Goal: Complete application form

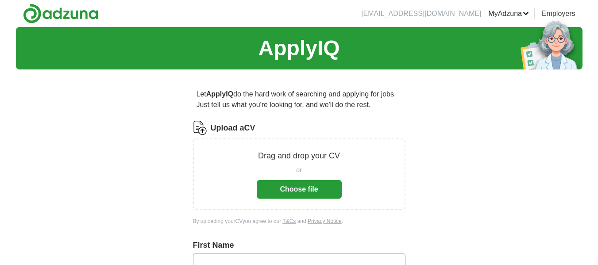
click at [303, 191] on button "Choose file" at bounding box center [299, 189] width 85 height 19
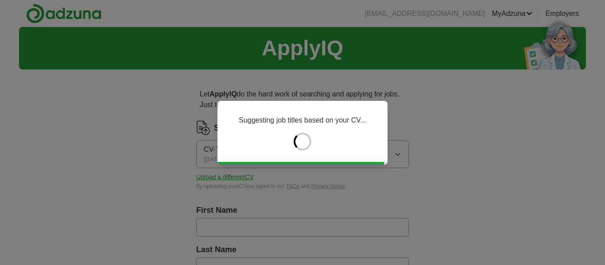
type input "***"
type input "**"
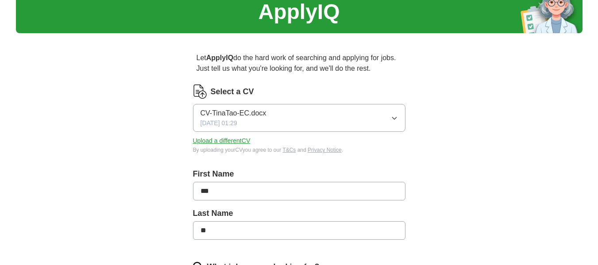
scroll to position [89, 0]
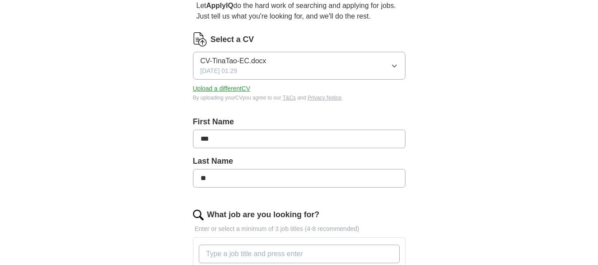
drag, startPoint x: 233, startPoint y: 138, endPoint x: 137, endPoint y: 126, distance: 96.7
type input "**"
type input "***"
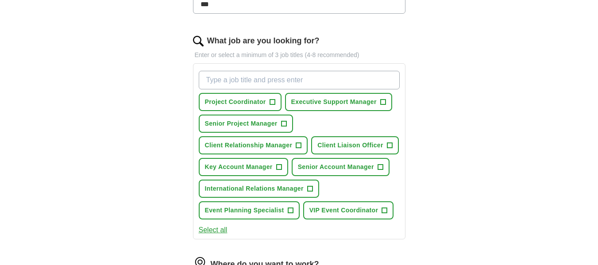
scroll to position [266, 0]
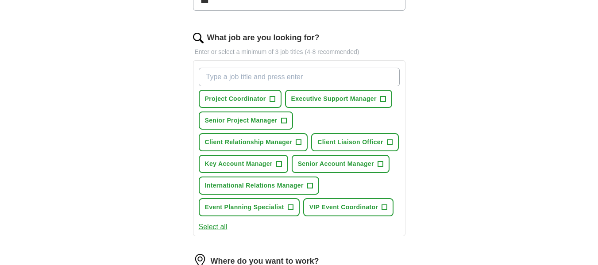
type input "**"
click at [293, 71] on input "What job are you looking for?" at bounding box center [299, 77] width 201 height 19
click at [280, 164] on span "+" at bounding box center [278, 164] width 5 height 7
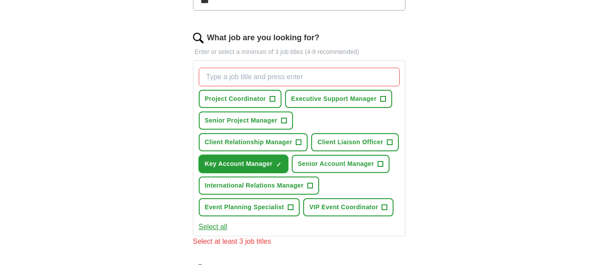
click at [245, 165] on span "Key Account Manager" at bounding box center [239, 163] width 68 height 9
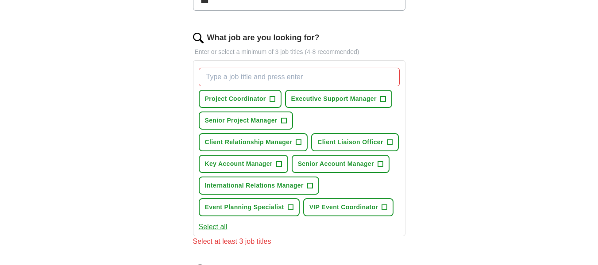
click at [224, 78] on input "What job are you looking for?" at bounding box center [299, 77] width 201 height 19
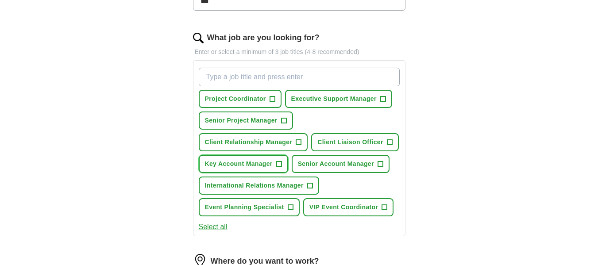
click at [280, 161] on span "+" at bounding box center [278, 164] width 5 height 7
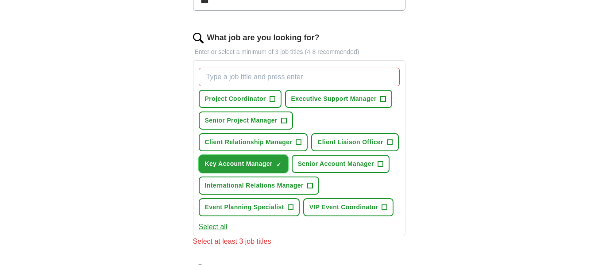
click at [244, 163] on span "Key Account Manager" at bounding box center [239, 163] width 68 height 9
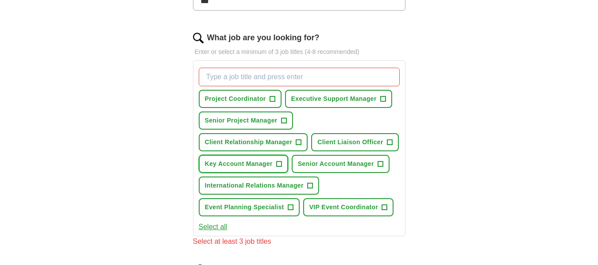
click at [244, 163] on span "Key Account Manager" at bounding box center [239, 163] width 68 height 9
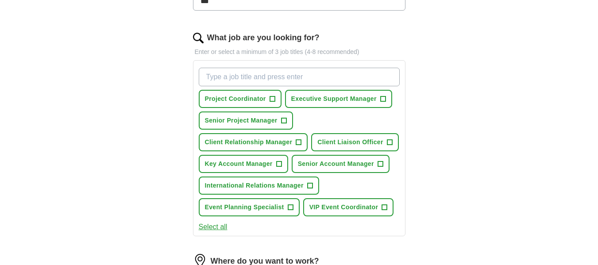
click at [251, 80] on input "What job are you looking for?" at bounding box center [299, 77] width 201 height 19
type input "E"
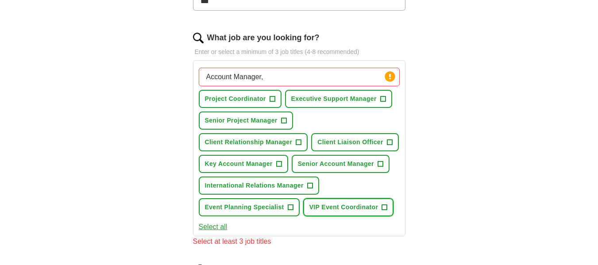
click at [385, 205] on span "+" at bounding box center [384, 207] width 5 height 7
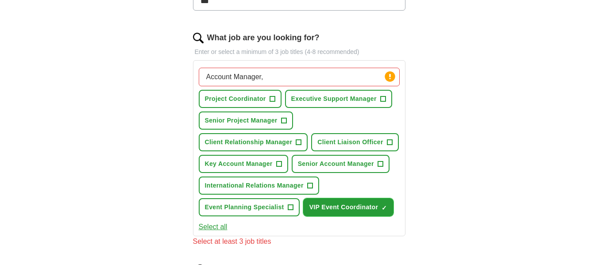
click at [357, 206] on span "VIP Event Coordinator" at bounding box center [343, 207] width 69 height 9
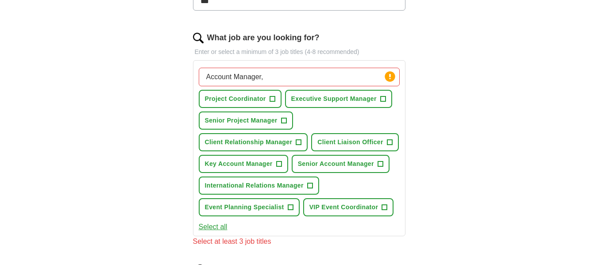
click at [330, 77] on input "Account Manager," at bounding box center [299, 77] width 201 height 19
type input "Account Manager, Event Coordinator, Buyer, Sales manager"
click at [440, 102] on div "Let ApplyIQ do the hard work of searching and applying for jobs. Just tell us w…" at bounding box center [299, 147] width 283 height 672
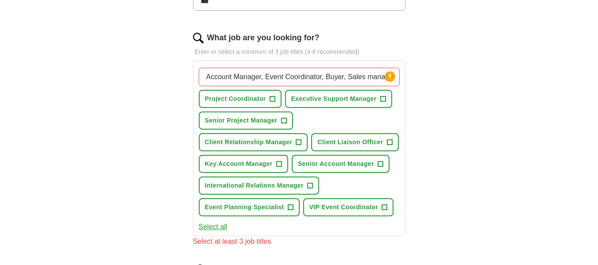
scroll to position [0, 4]
drag, startPoint x: 205, startPoint y: 73, endPoint x: 466, endPoint y: 97, distance: 261.3
click at [466, 97] on div "ApplyIQ Let ApplyIQ do the hard work of searching and applying for jobs. Just t…" at bounding box center [299, 122] width 567 height 722
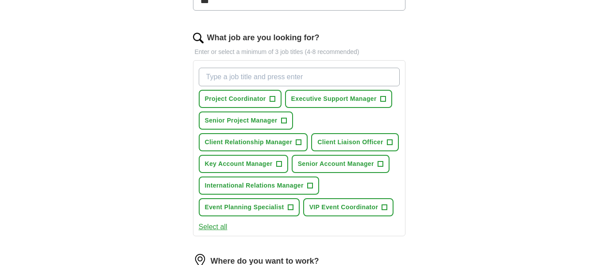
scroll to position [0, 0]
click at [217, 102] on span "Project Coordinator" at bounding box center [235, 98] width 61 height 9
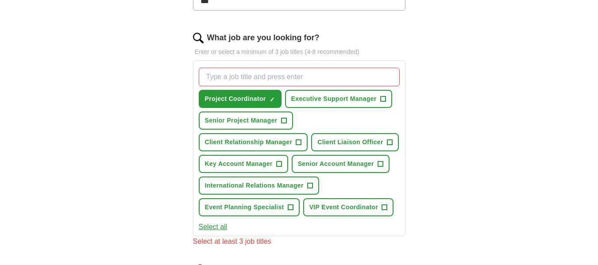
click at [219, 227] on button "Select all" at bounding box center [213, 227] width 29 height 11
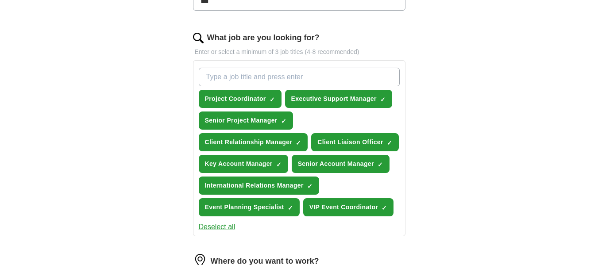
click at [219, 227] on button "Deselect all" at bounding box center [217, 227] width 37 height 11
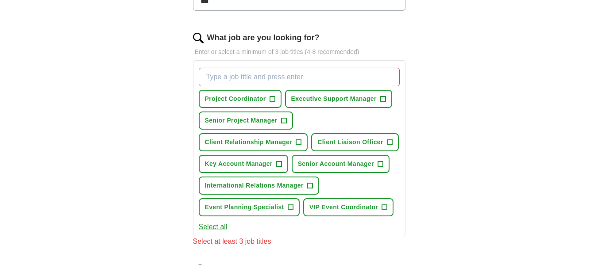
click at [216, 223] on button "Select all" at bounding box center [213, 227] width 29 height 11
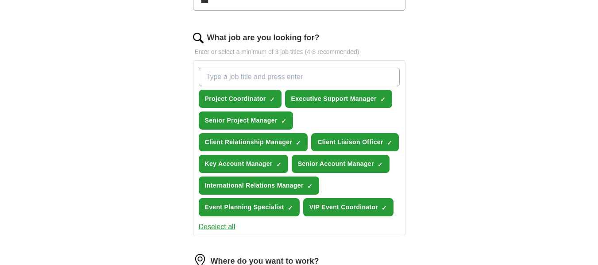
scroll to position [487, 0]
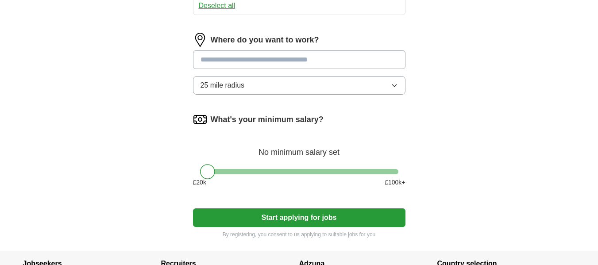
click at [317, 61] on input at bounding box center [299, 59] width 212 height 19
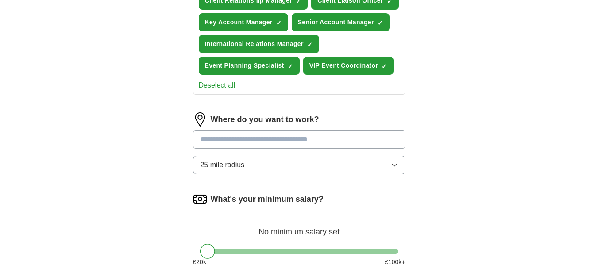
scroll to position [266, 0]
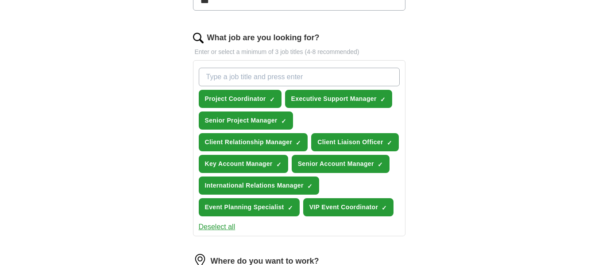
click at [227, 228] on button "Deselect all" at bounding box center [217, 227] width 37 height 11
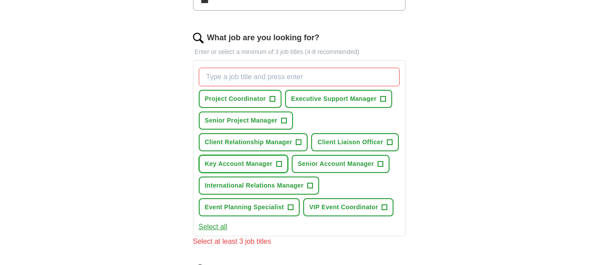
click at [243, 164] on span "Key Account Manager" at bounding box center [239, 163] width 68 height 9
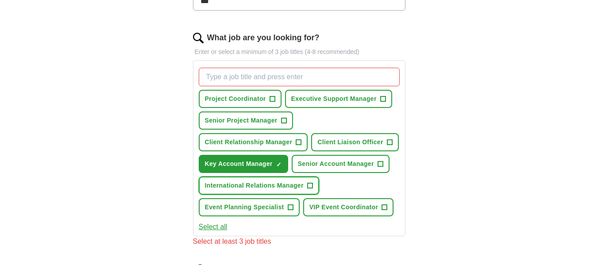
click at [241, 182] on span "International Relations Manager" at bounding box center [254, 185] width 99 height 9
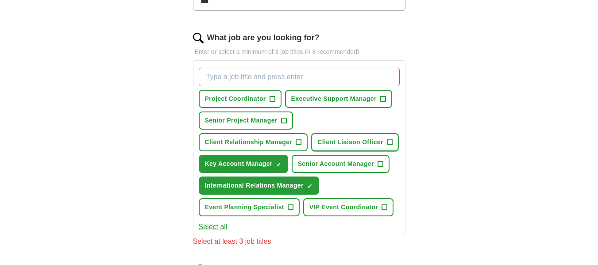
click at [334, 145] on span "Client Liaison Officer" at bounding box center [350, 142] width 66 height 9
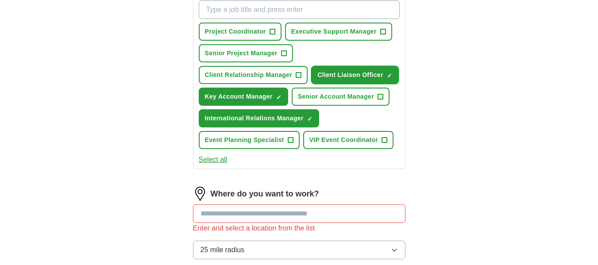
scroll to position [443, 0]
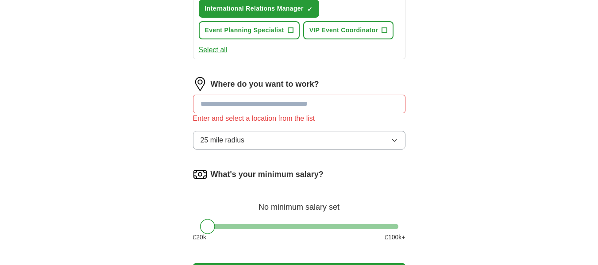
click at [297, 109] on input at bounding box center [299, 104] width 212 height 19
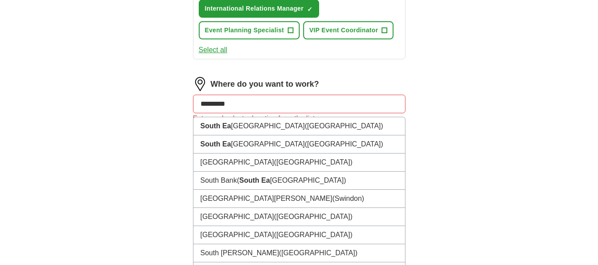
type input "**********"
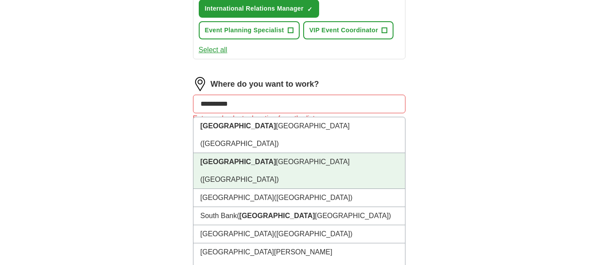
click at [265, 153] on li "[GEOGRAPHIC_DATA] ([GEOGRAPHIC_DATA])" at bounding box center [299, 171] width 212 height 36
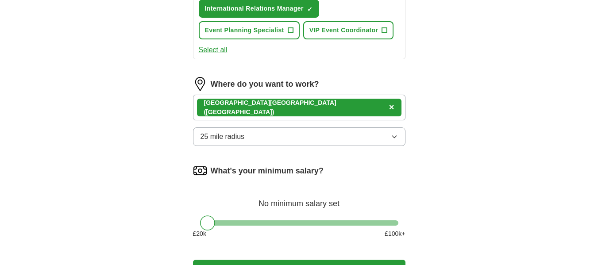
click at [389, 106] on span "×" at bounding box center [391, 107] width 5 height 10
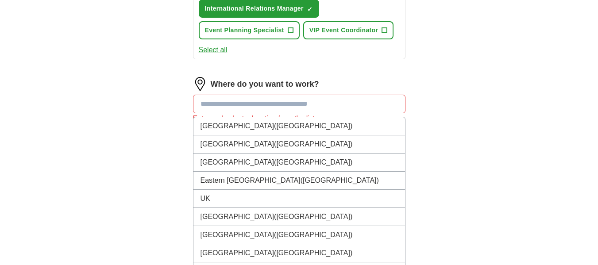
click at [286, 106] on input at bounding box center [299, 104] width 212 height 19
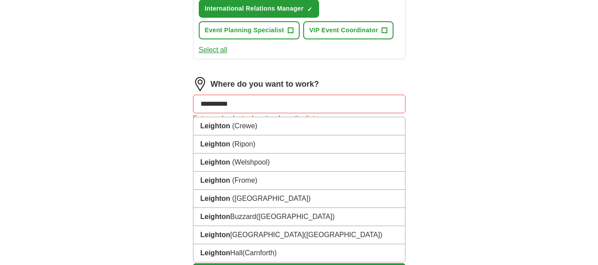
type input "**********"
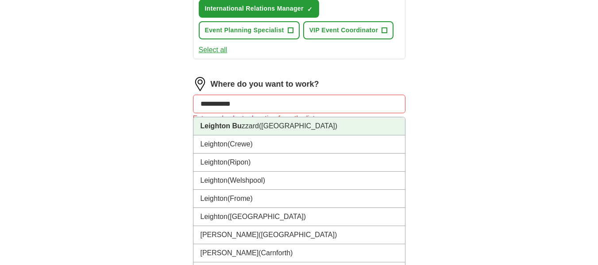
click at [270, 124] on span "([GEOGRAPHIC_DATA])" at bounding box center [298, 126] width 78 height 8
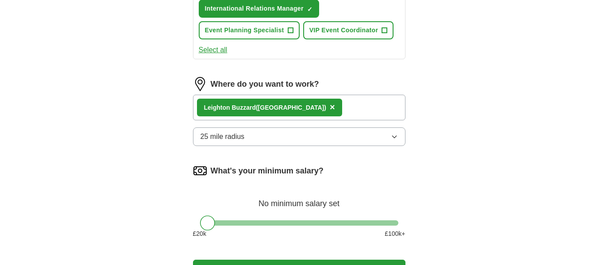
click at [391, 136] on icon "button" at bounding box center [394, 136] width 7 height 7
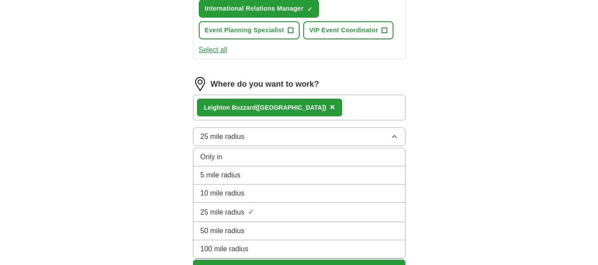
click at [303, 233] on div "50 mile radius" at bounding box center [299, 231] width 197 height 11
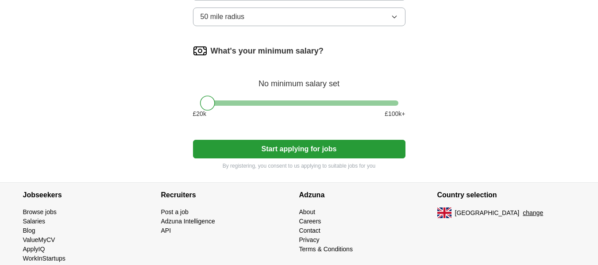
scroll to position [575, 0]
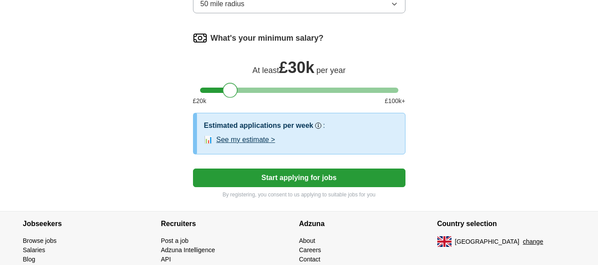
drag, startPoint x: 206, startPoint y: 94, endPoint x: 230, endPoint y: 96, distance: 23.6
click at [230, 96] on div at bounding box center [230, 90] width 15 height 15
click at [333, 178] on button "Start applying for jobs" at bounding box center [299, 178] width 212 height 19
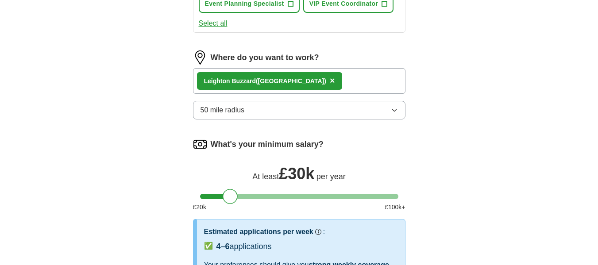
select select "**"
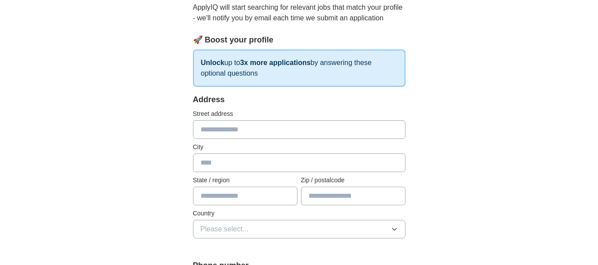
scroll to position [133, 0]
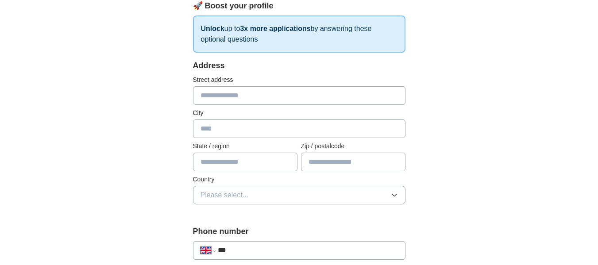
click at [308, 103] on input "text" at bounding box center [299, 95] width 212 height 19
type input "**********"
type input "*******"
click at [397, 196] on icon "button" at bounding box center [394, 195] width 7 height 7
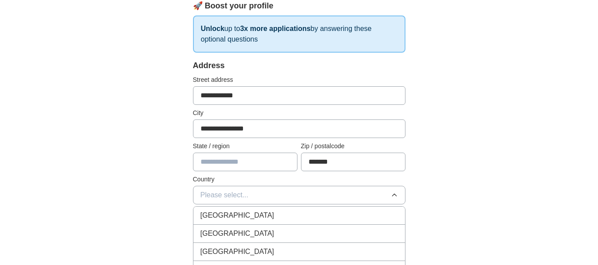
click at [357, 216] on div "[GEOGRAPHIC_DATA]" at bounding box center [299, 215] width 197 height 11
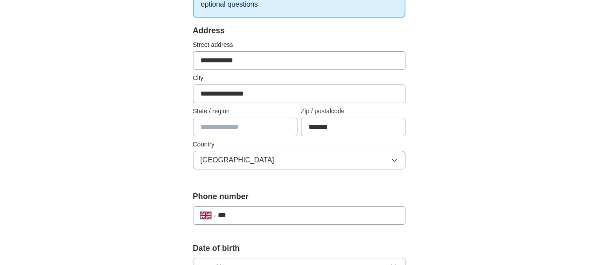
scroll to position [221, 0]
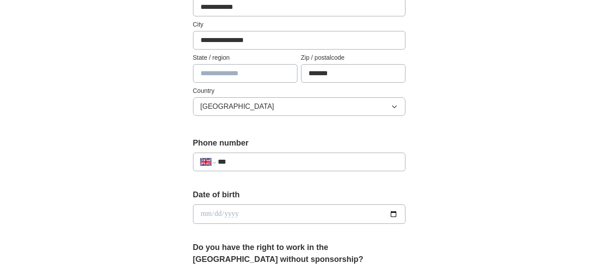
click at [304, 158] on input "***" at bounding box center [308, 162] width 180 height 11
type input "**********"
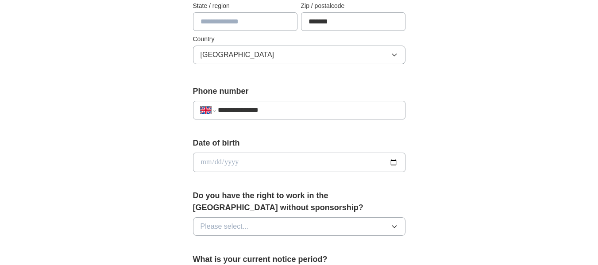
scroll to position [354, 0]
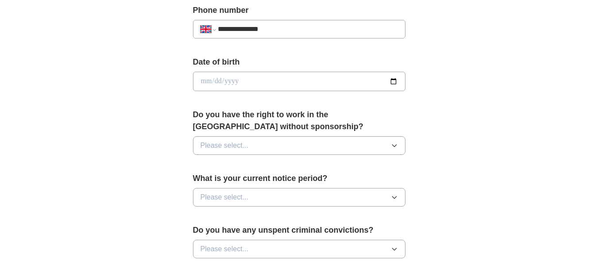
click at [462, 178] on div "**********" at bounding box center [299, 70] width 567 height 794
click at [393, 143] on icon "button" at bounding box center [394, 145] width 7 height 7
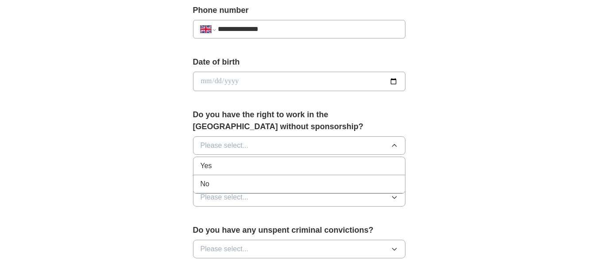
click at [314, 165] on div "Yes" at bounding box center [299, 166] width 197 height 11
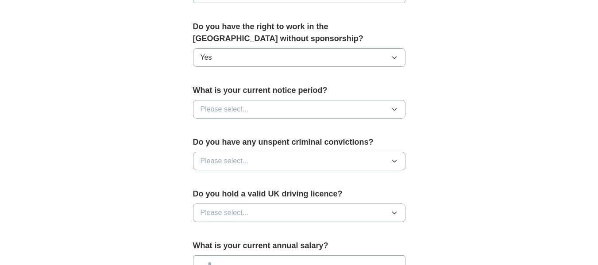
scroll to position [443, 0]
click at [400, 106] on button "Please select..." at bounding box center [299, 109] width 212 height 19
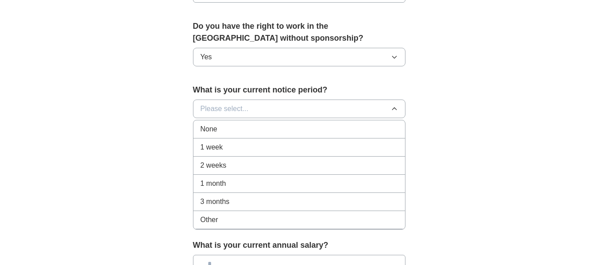
drag, startPoint x: 265, startPoint y: 162, endPoint x: 284, endPoint y: 162, distance: 19.5
click at [265, 163] on div "2 weeks" at bounding box center [299, 165] width 197 height 11
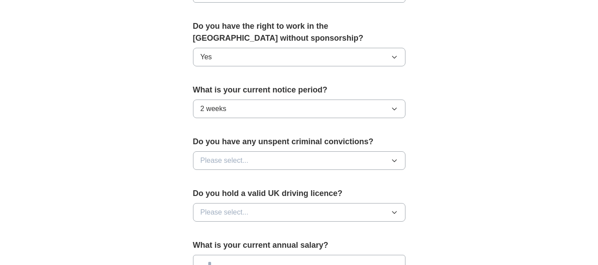
click at [398, 161] on icon "button" at bounding box center [394, 160] width 7 height 7
click at [255, 194] on div "No" at bounding box center [299, 199] width 197 height 11
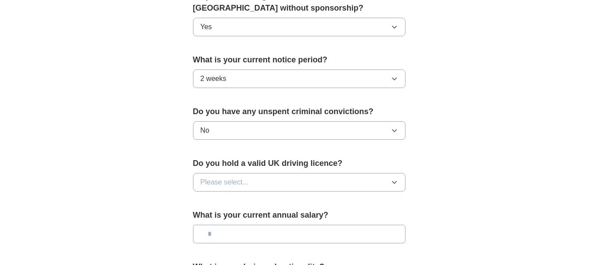
scroll to position [487, 0]
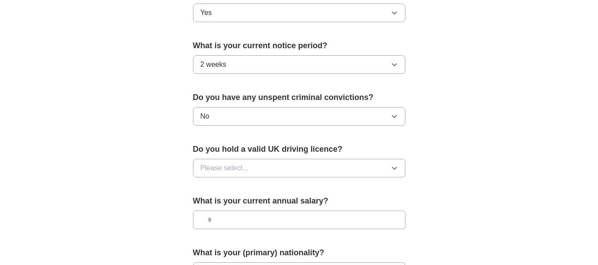
click at [394, 167] on icon "button" at bounding box center [394, 168] width 7 height 7
click at [312, 193] on div "Yes" at bounding box center [299, 188] width 197 height 11
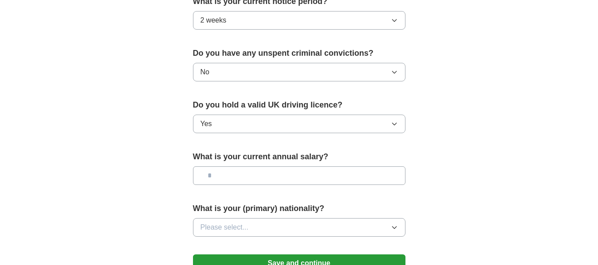
click at [371, 176] on input "text" at bounding box center [299, 175] width 212 height 19
type input "*******"
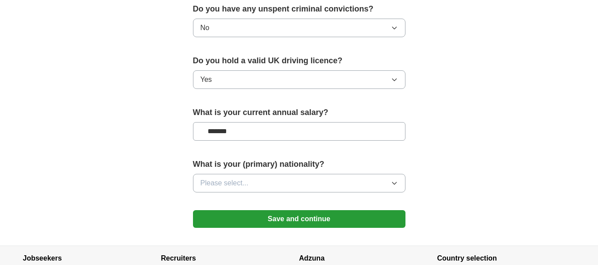
click at [393, 181] on icon "button" at bounding box center [394, 183] width 7 height 7
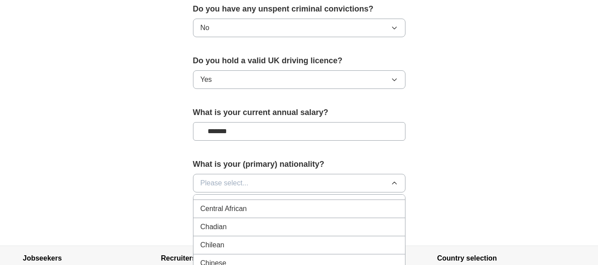
scroll to position [664, 0]
click at [325, 244] on div "Chinese" at bounding box center [299, 247] width 197 height 11
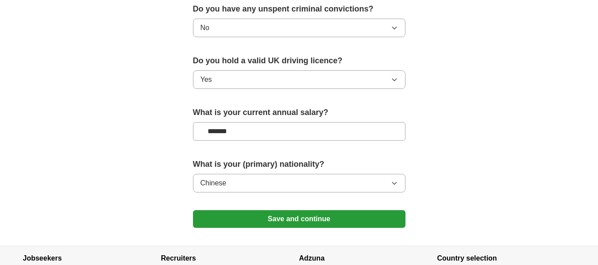
click at [392, 222] on button "Save and continue" at bounding box center [299, 219] width 212 height 18
